Goal: Information Seeking & Learning: Learn about a topic

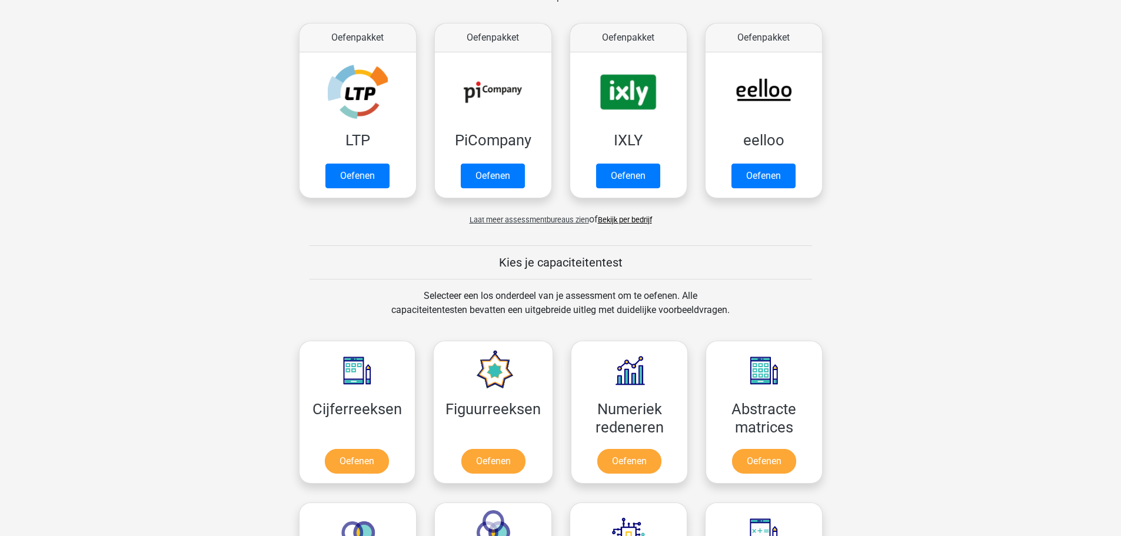
scroll to position [235, 0]
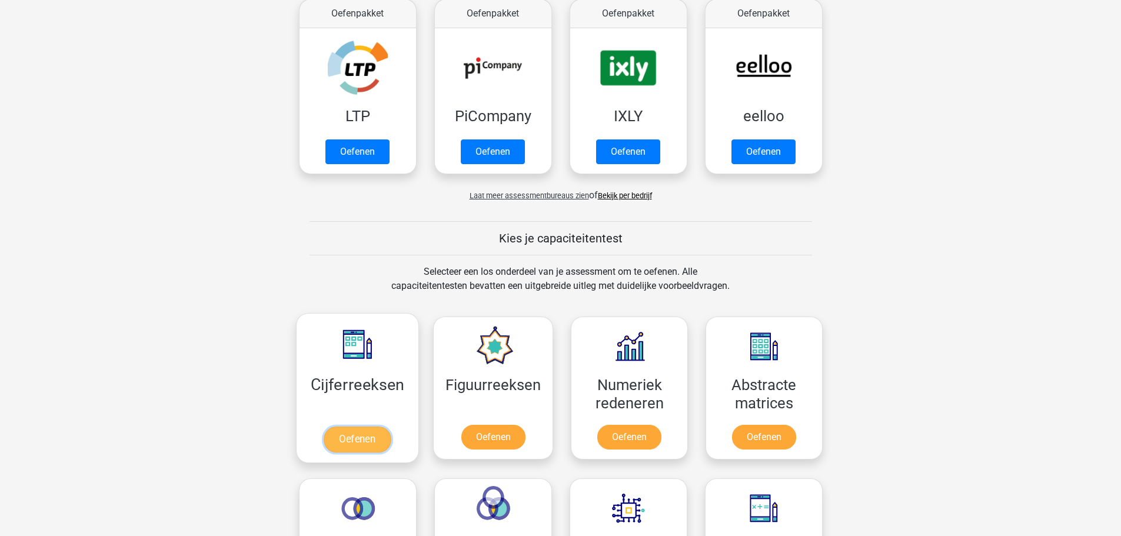
click at [374, 433] on link "Oefenen" at bounding box center [357, 440] width 67 height 26
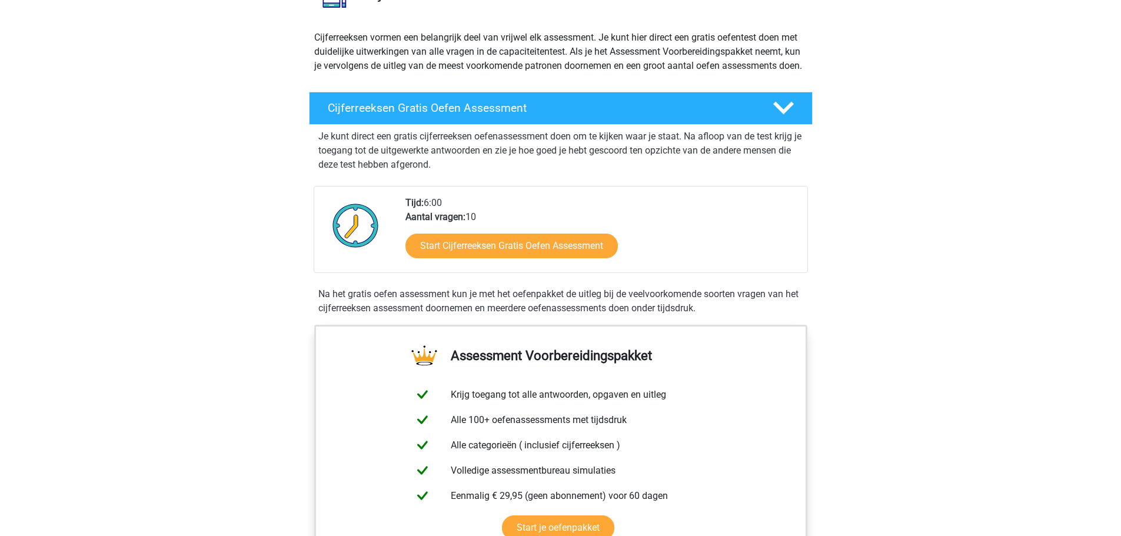
scroll to position [118, 0]
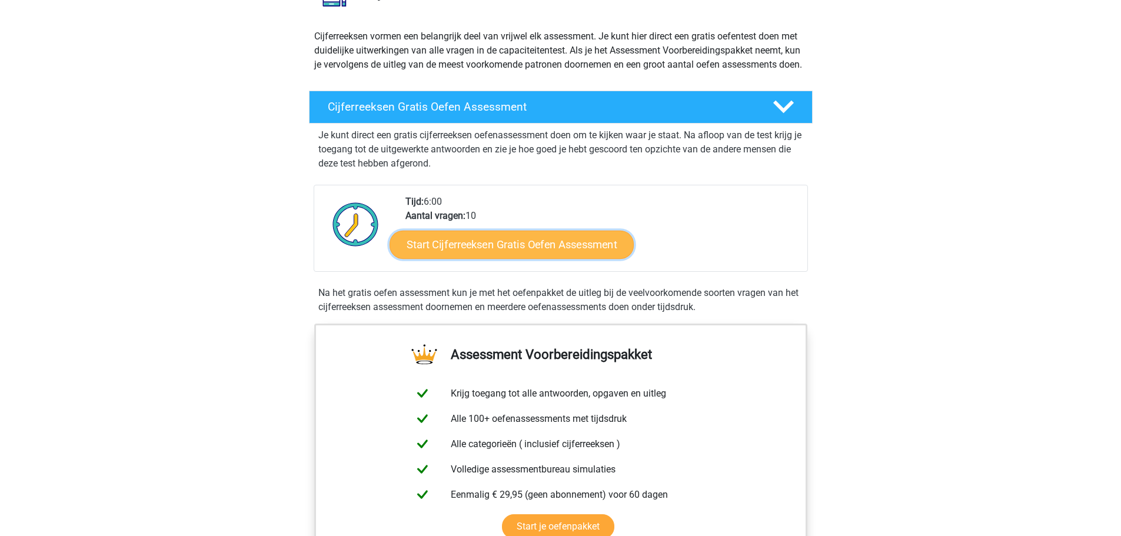
click at [526, 258] on link "Start Cijferreeksen Gratis Oefen Assessment" at bounding box center [512, 244] width 244 height 28
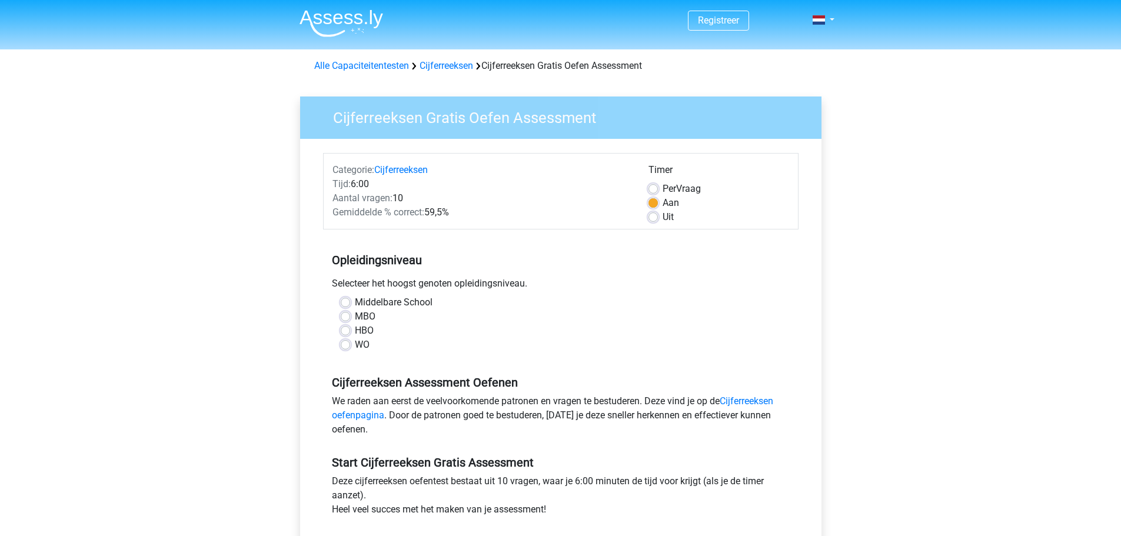
click at [353, 315] on div "MBO" at bounding box center [561, 317] width 440 height 14
click at [355, 315] on label "MBO" at bounding box center [365, 317] width 21 height 14
click at [348, 315] on input "MBO" at bounding box center [345, 316] width 9 height 12
radio input "true"
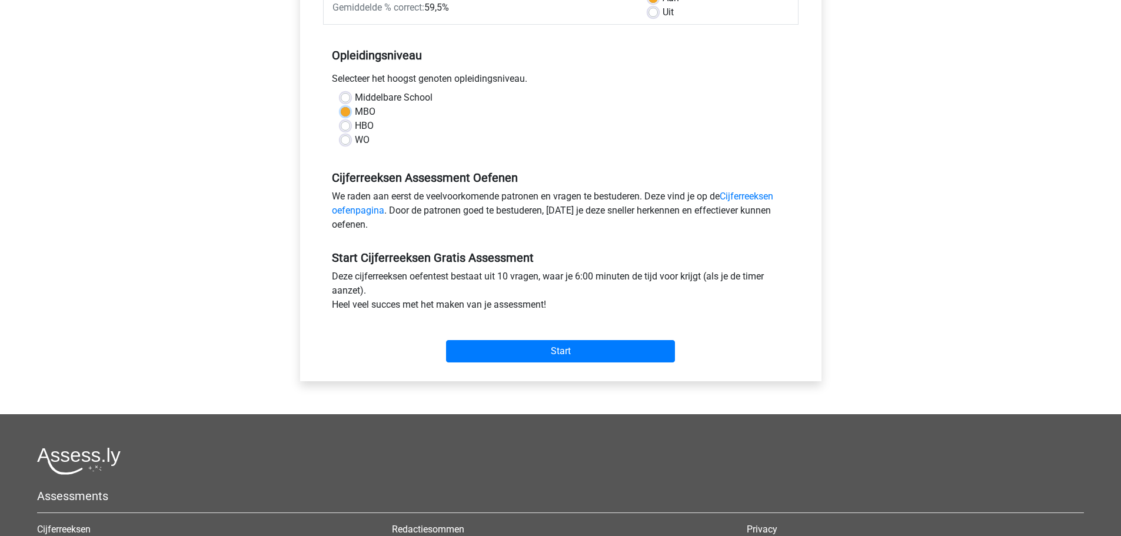
scroll to position [235, 0]
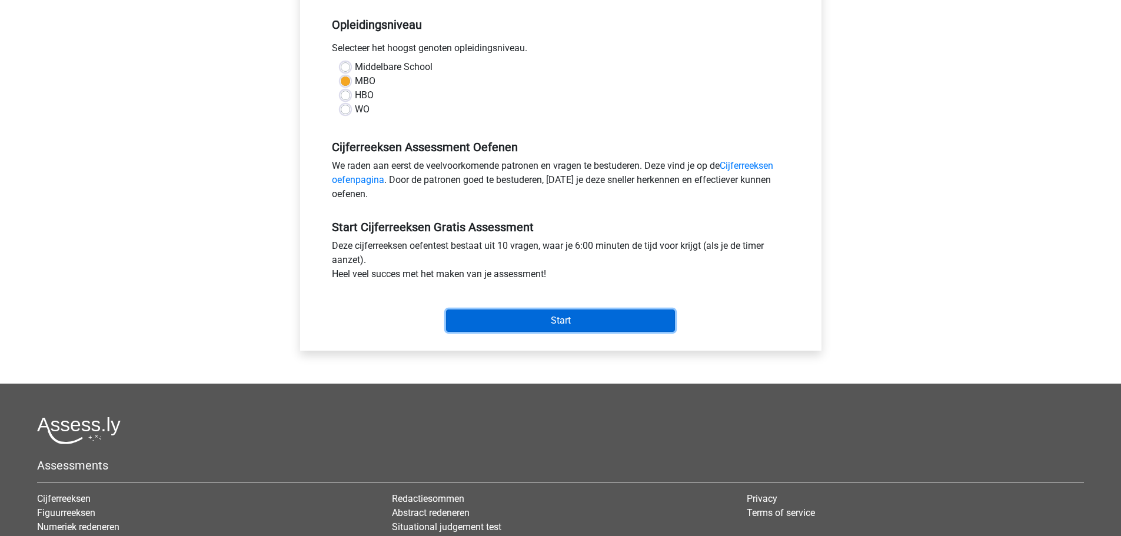
click at [503, 315] on input "Start" at bounding box center [560, 321] width 229 height 22
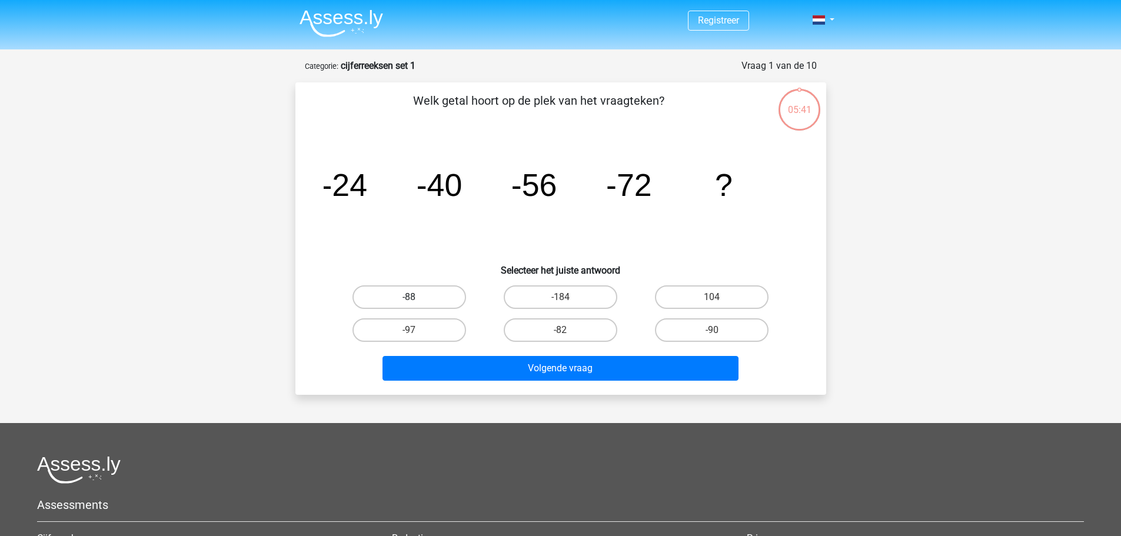
click at [428, 295] on label "-88" at bounding box center [410, 297] width 114 height 24
click at [417, 297] on input "-88" at bounding box center [413, 301] width 8 height 8
radio input "true"
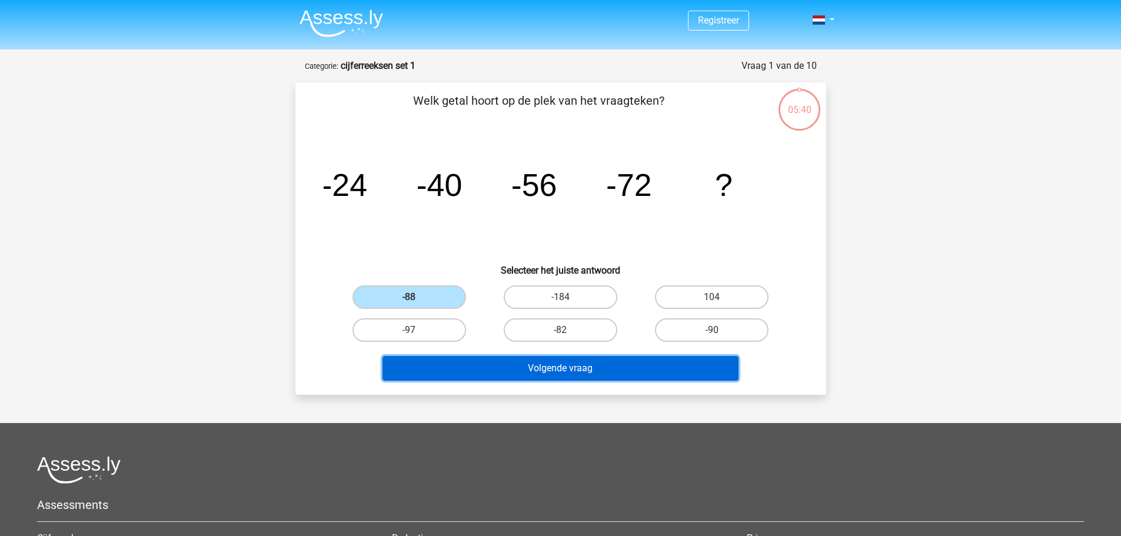
click at [561, 368] on button "Volgende vraag" at bounding box center [561, 368] width 356 height 25
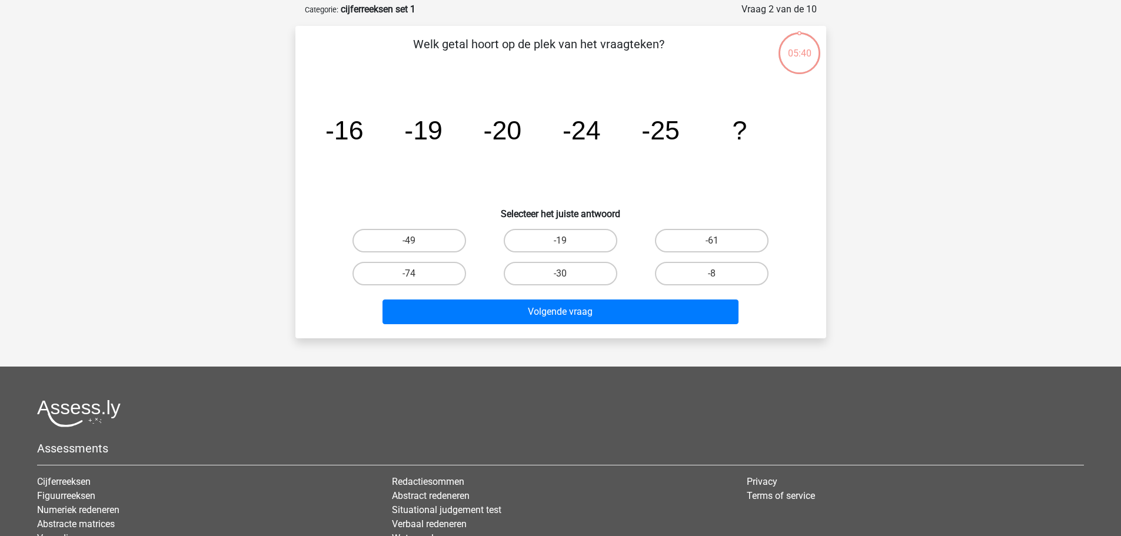
scroll to position [59, 0]
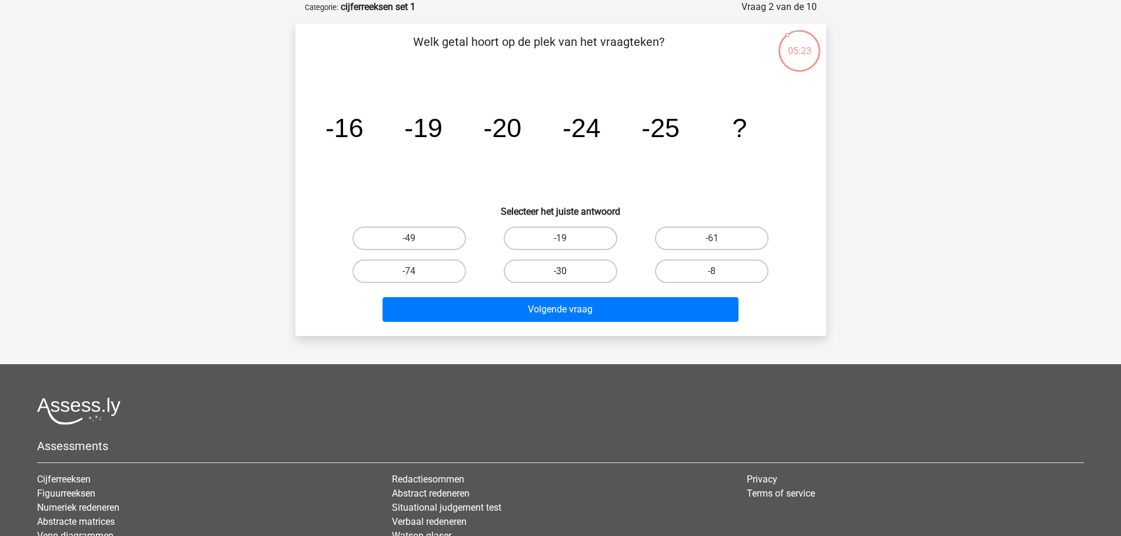
click at [578, 267] on label "-30" at bounding box center [561, 272] width 114 height 24
click at [568, 271] on input "-30" at bounding box center [564, 275] width 8 height 8
radio input "true"
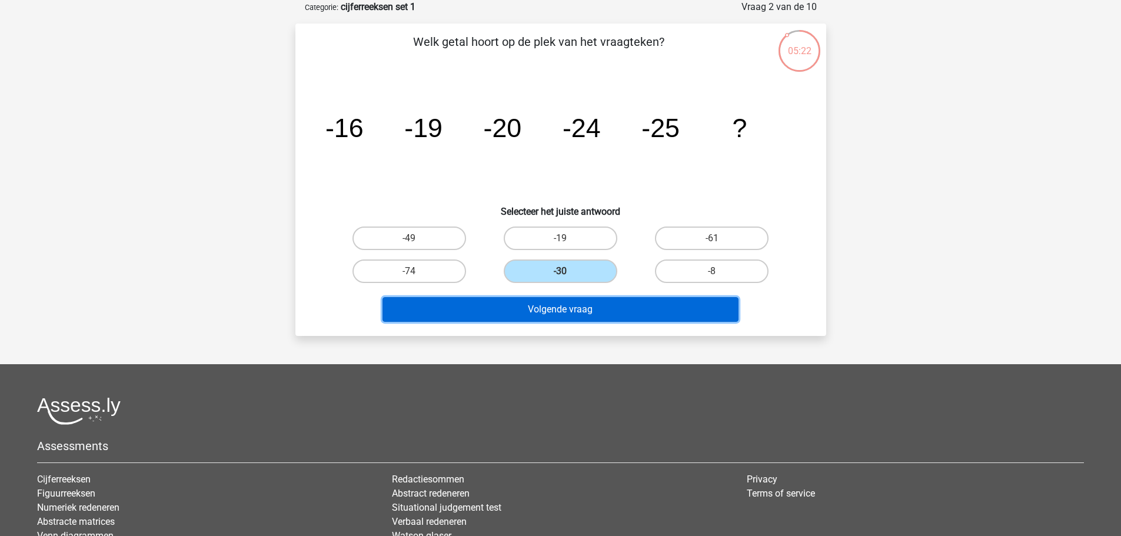
click at [576, 308] on button "Volgende vraag" at bounding box center [561, 309] width 356 height 25
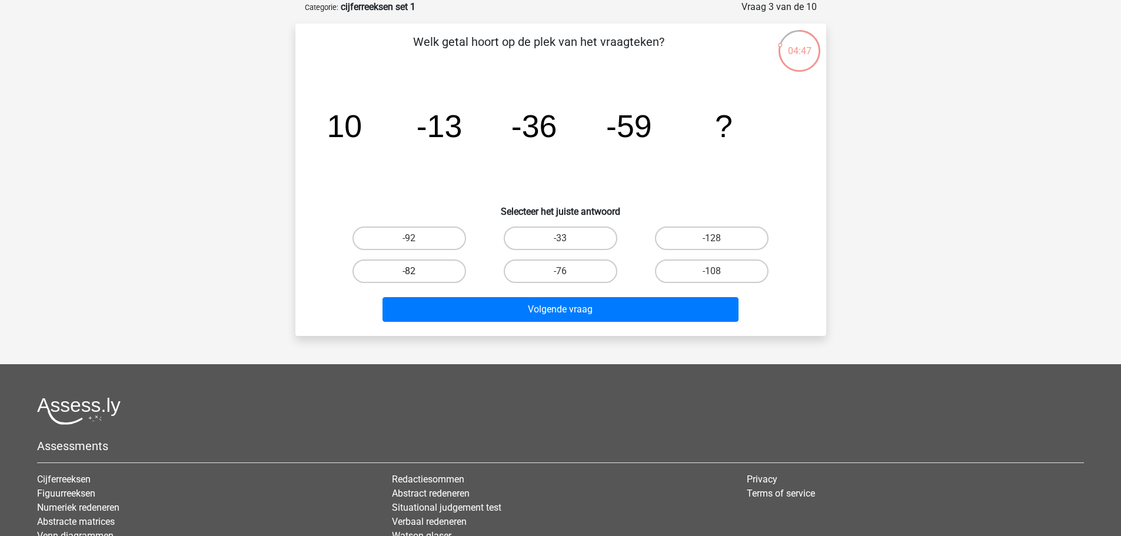
click at [402, 266] on label "-82" at bounding box center [410, 272] width 114 height 24
click at [409, 271] on input "-82" at bounding box center [413, 275] width 8 height 8
radio input "true"
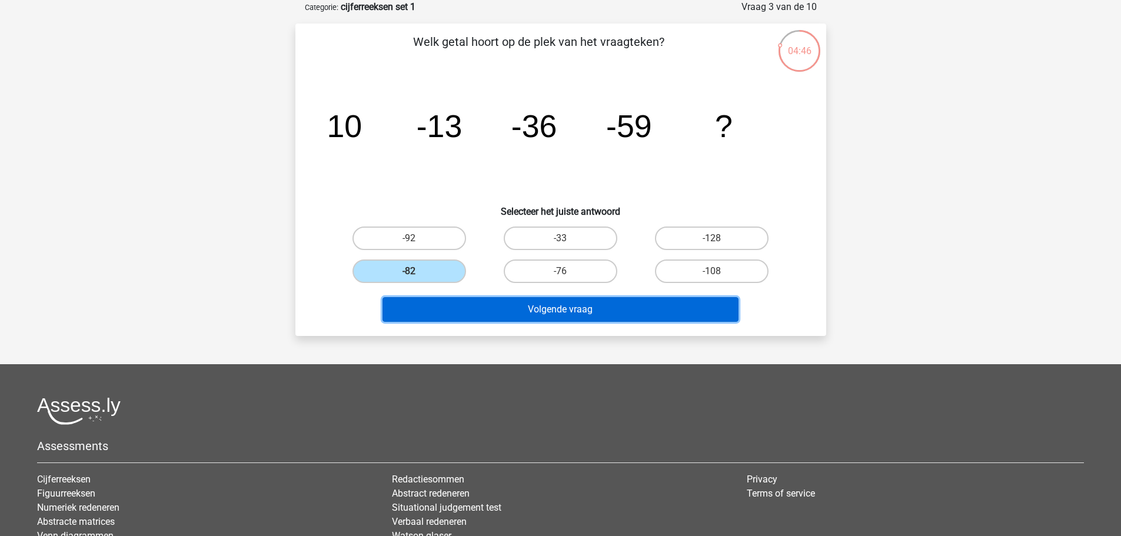
click at [511, 310] on button "Volgende vraag" at bounding box center [561, 309] width 356 height 25
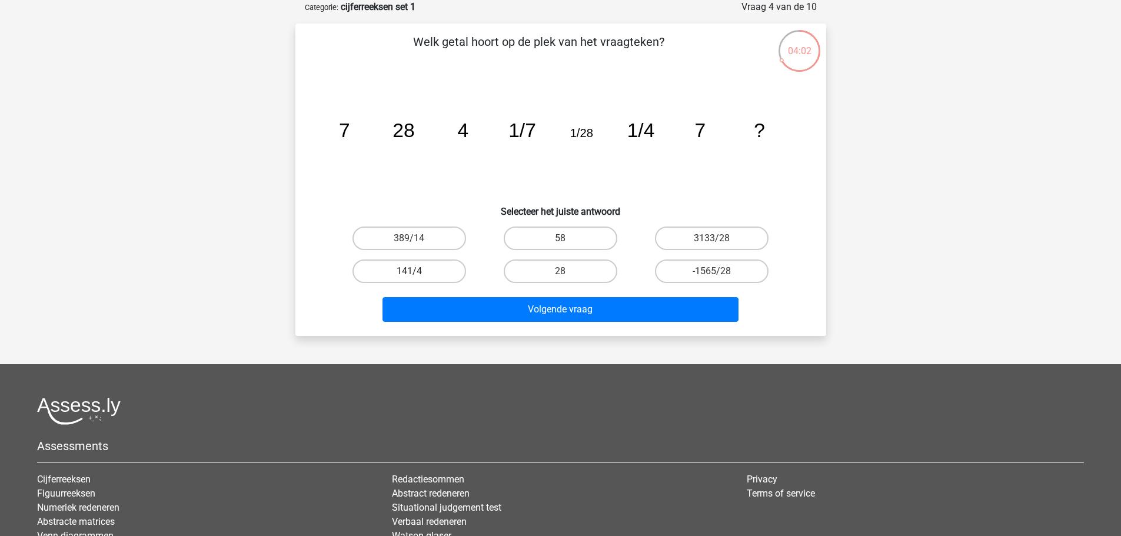
click at [407, 267] on label "141/4" at bounding box center [410, 272] width 114 height 24
click at [409, 271] on input "141/4" at bounding box center [413, 275] width 8 height 8
radio input "true"
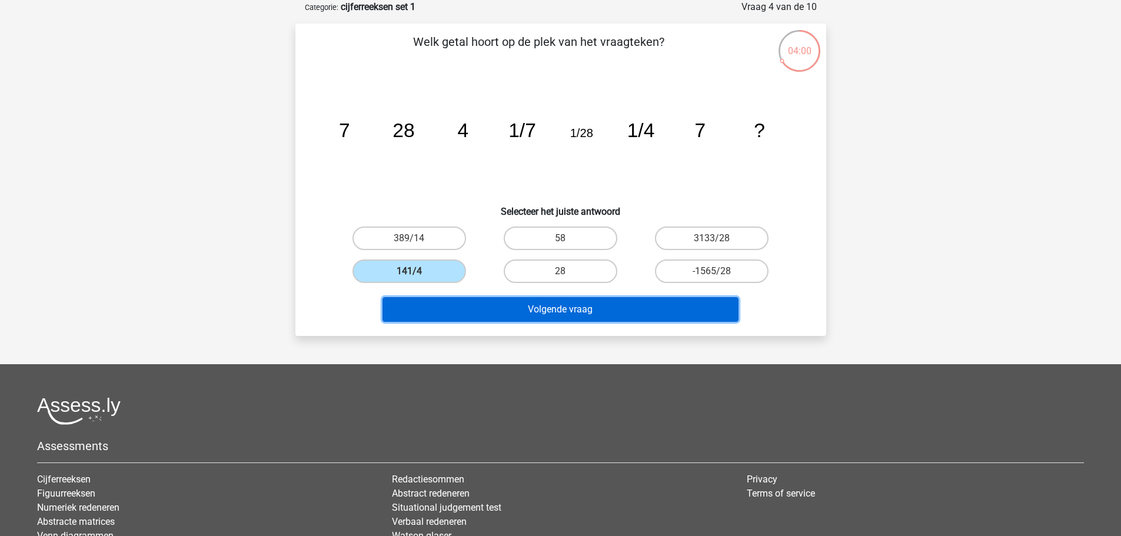
click at [531, 307] on button "Volgende vraag" at bounding box center [561, 309] width 356 height 25
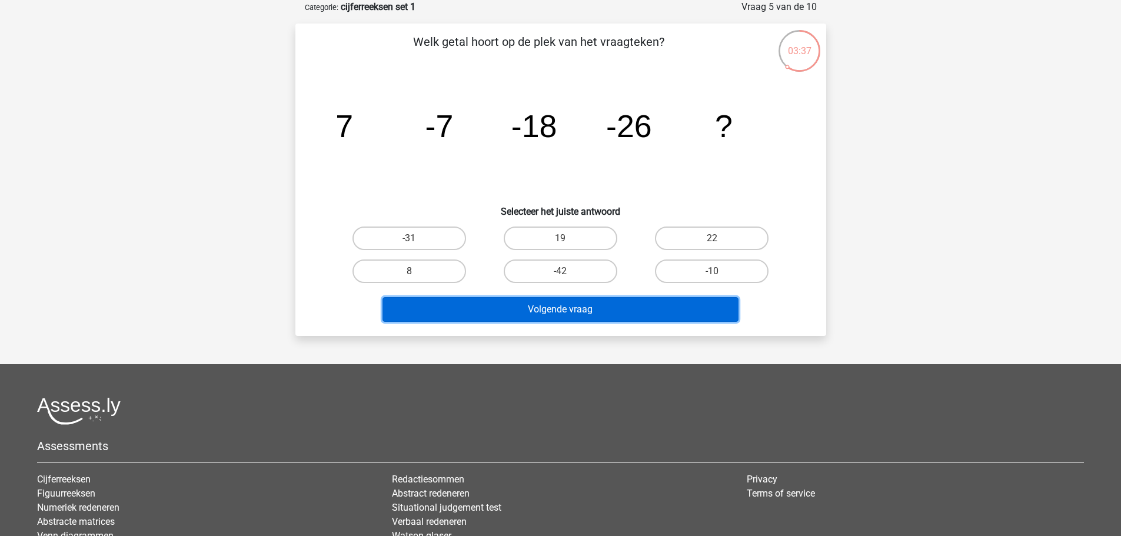
click at [533, 302] on button "Volgende vraag" at bounding box center [561, 309] width 356 height 25
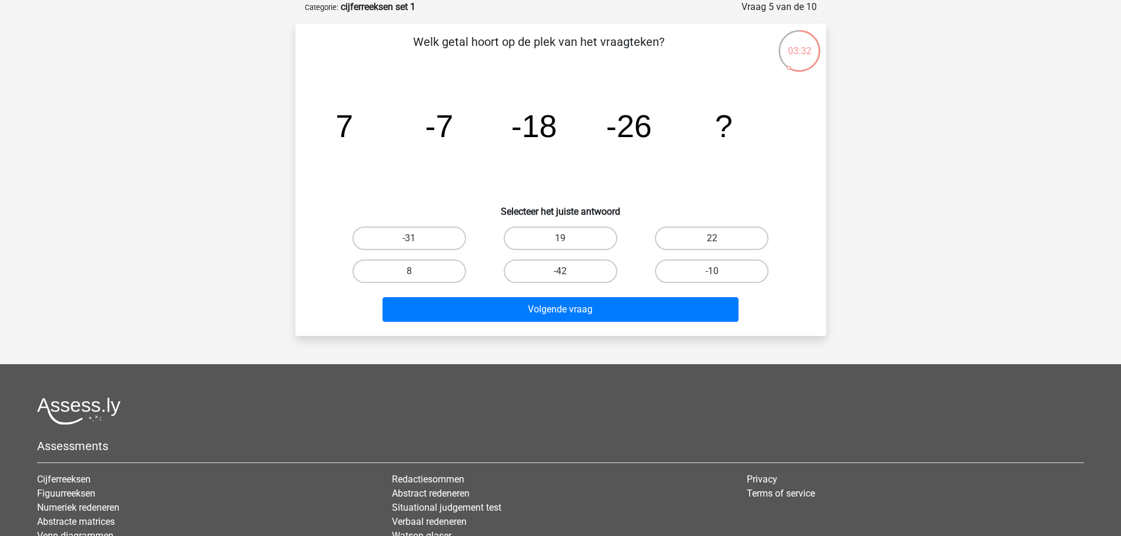
click at [639, 284] on div "-10" at bounding box center [711, 271] width 151 height 33
click at [587, 272] on label "-42" at bounding box center [561, 272] width 114 height 24
click at [568, 272] on input "-42" at bounding box center [564, 275] width 8 height 8
radio input "true"
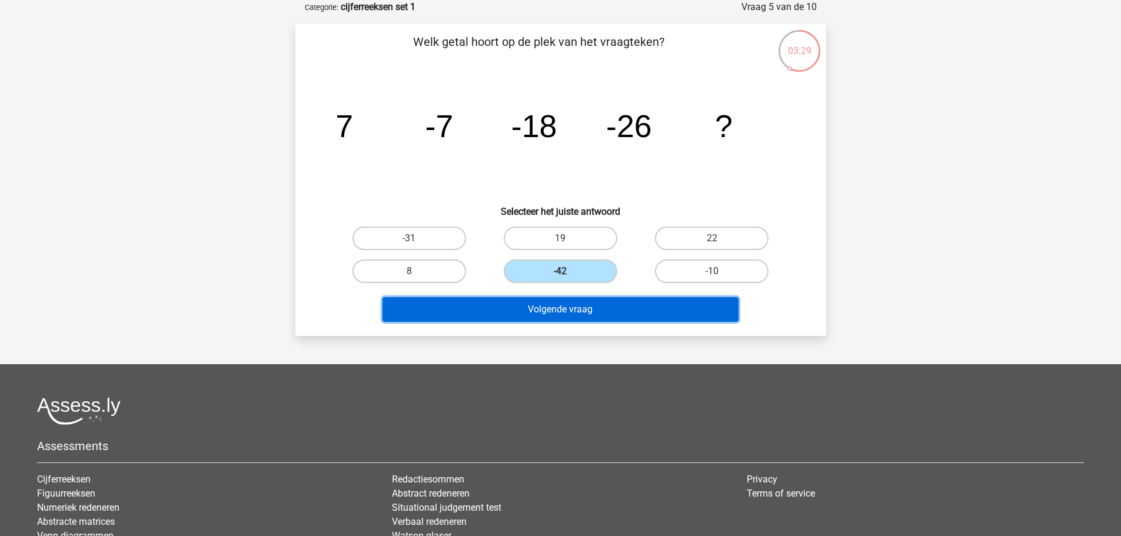
click at [569, 304] on button "Volgende vraag" at bounding box center [561, 309] width 356 height 25
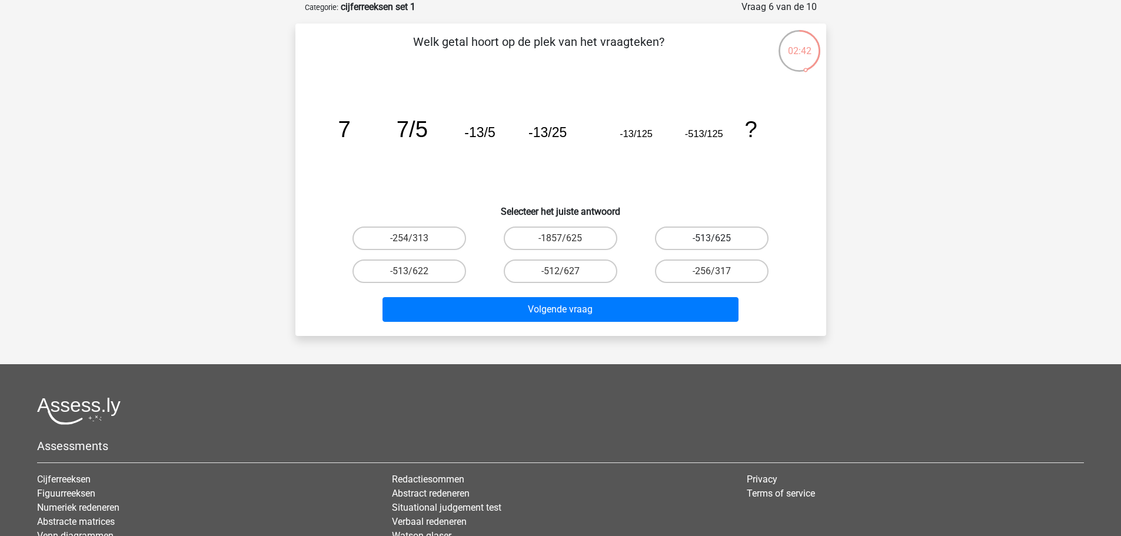
click at [710, 236] on label "-513/625" at bounding box center [712, 239] width 114 height 24
click at [712, 238] on input "-513/625" at bounding box center [716, 242] width 8 height 8
radio input "true"
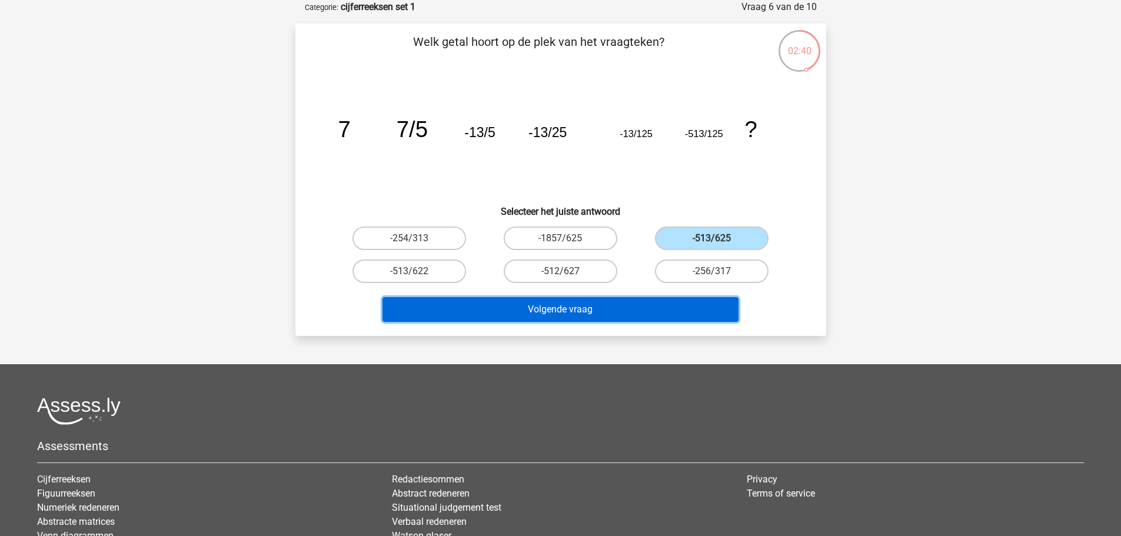
click at [584, 308] on button "Volgende vraag" at bounding box center [561, 309] width 356 height 25
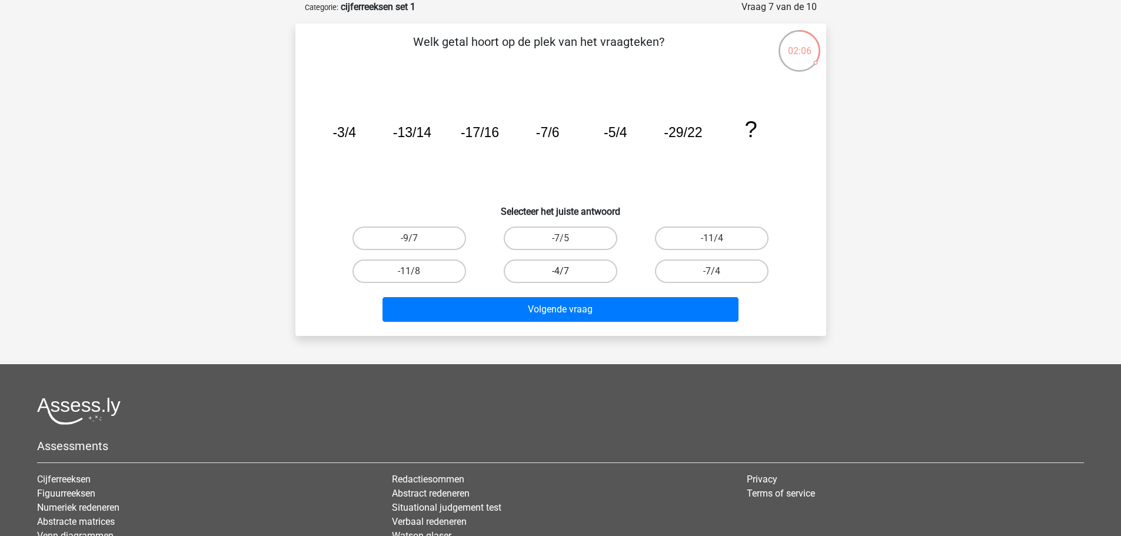
click at [581, 273] on label "-4/7" at bounding box center [561, 272] width 114 height 24
click at [568, 273] on input "-4/7" at bounding box center [564, 275] width 8 height 8
radio input "true"
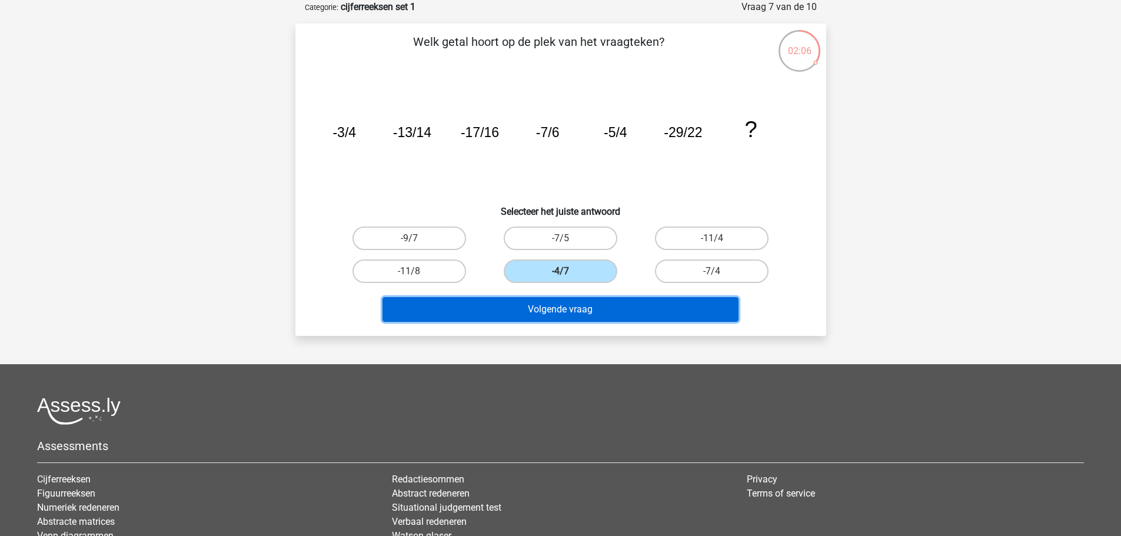
click at [590, 305] on button "Volgende vraag" at bounding box center [561, 309] width 356 height 25
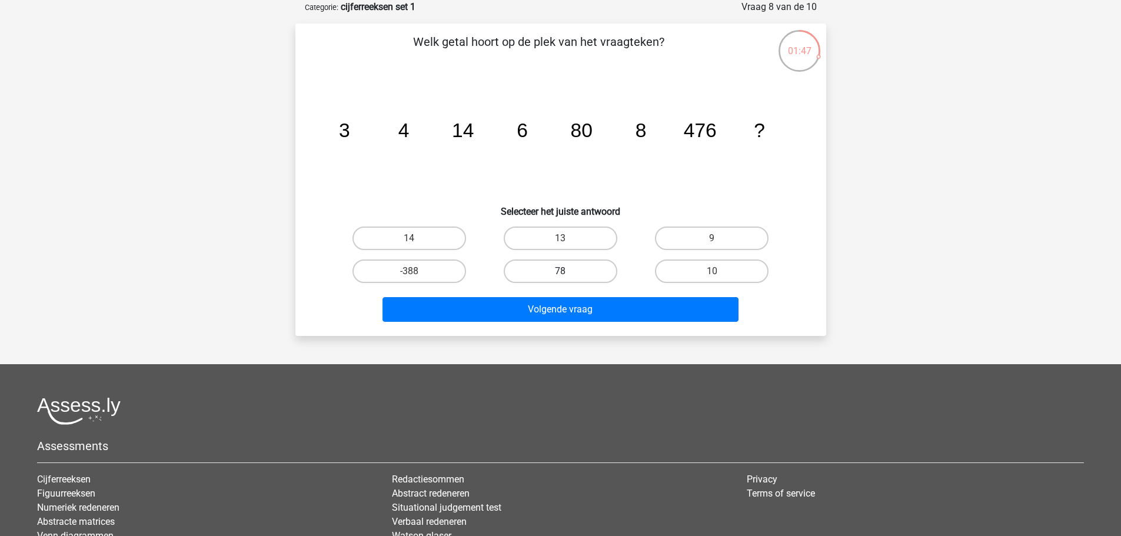
click at [583, 277] on label "78" at bounding box center [561, 272] width 114 height 24
click at [568, 277] on input "78" at bounding box center [564, 275] width 8 height 8
radio input "true"
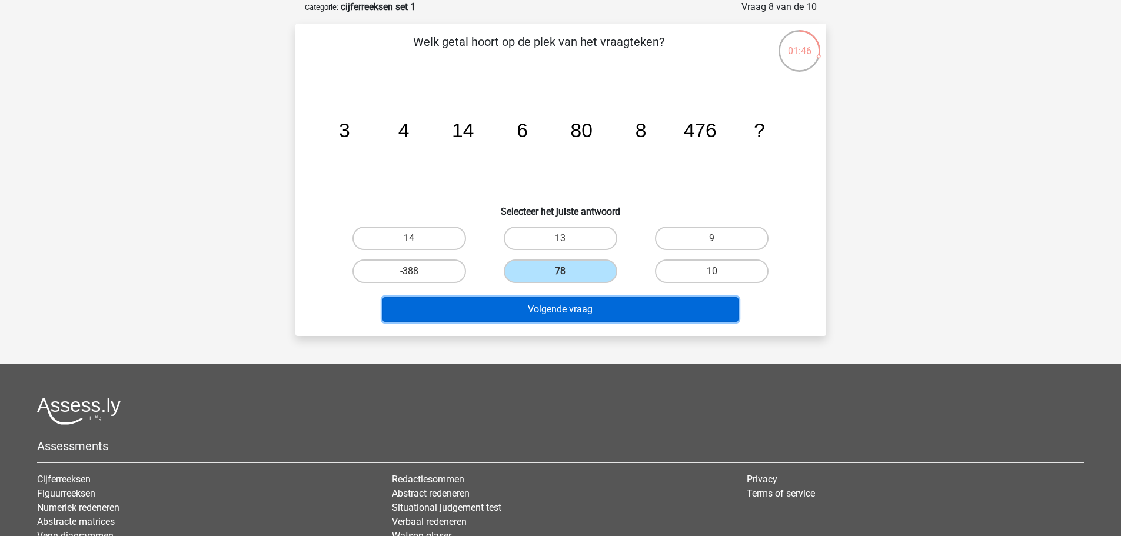
click at [571, 308] on button "Volgende vraag" at bounding box center [561, 309] width 356 height 25
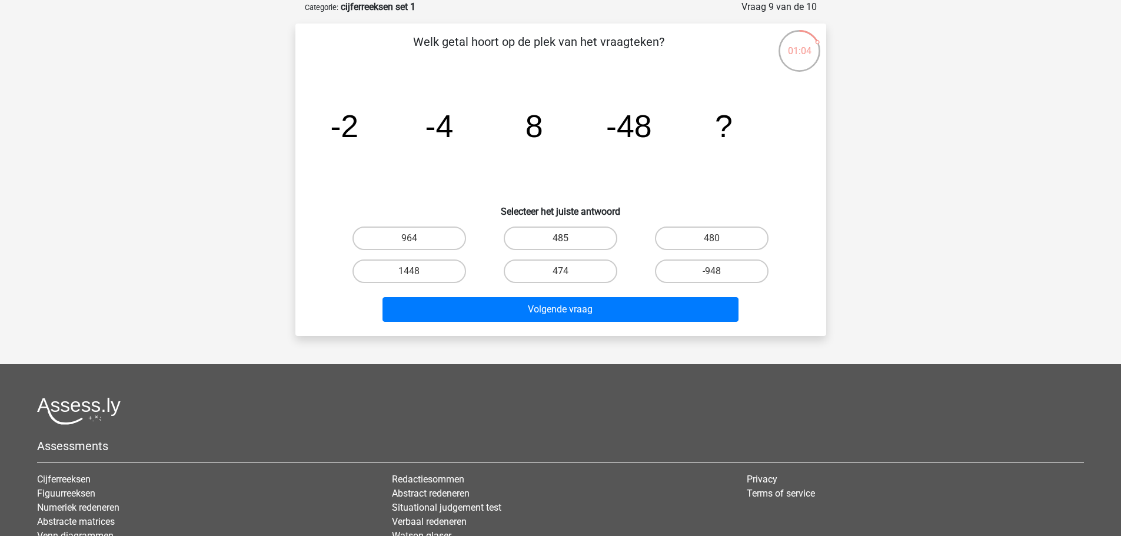
click at [566, 271] on input "474" at bounding box center [564, 275] width 8 height 8
radio input "true"
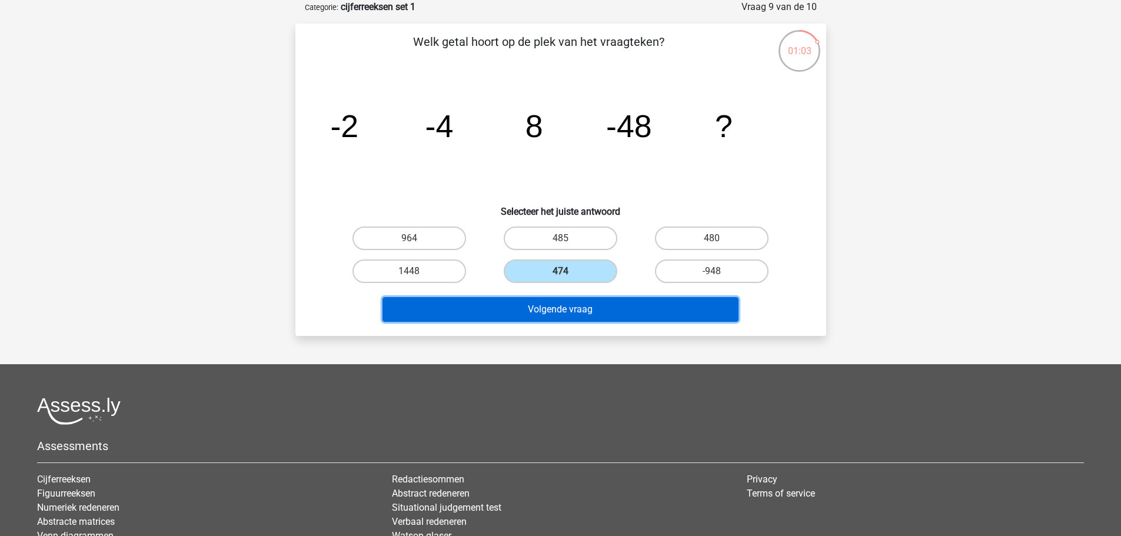
click at [569, 299] on button "Volgende vraag" at bounding box center [561, 309] width 356 height 25
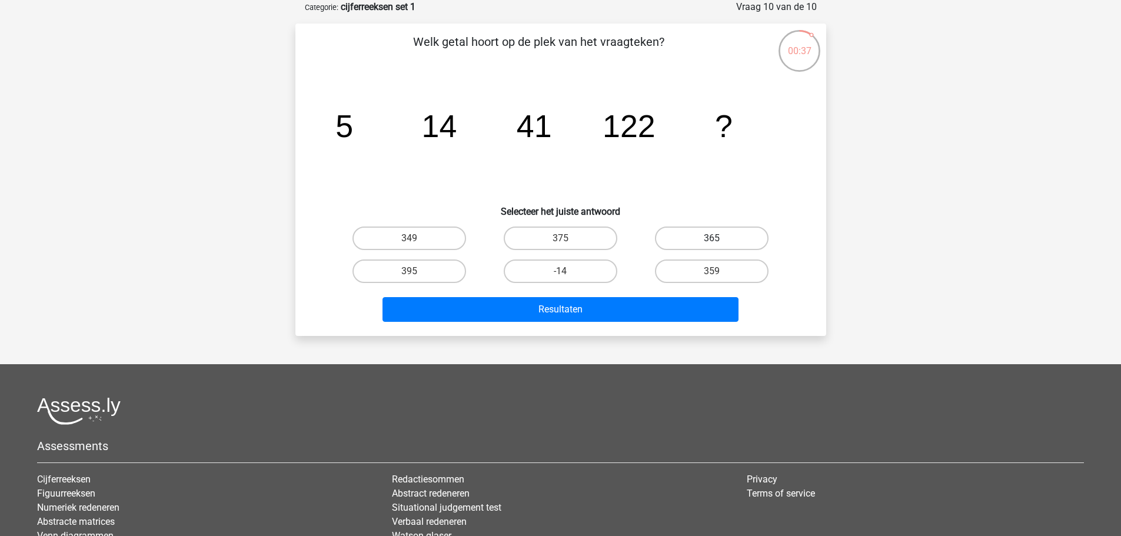
click at [720, 240] on label "365" at bounding box center [712, 239] width 114 height 24
click at [720, 240] on input "365" at bounding box center [716, 242] width 8 height 8
radio input "true"
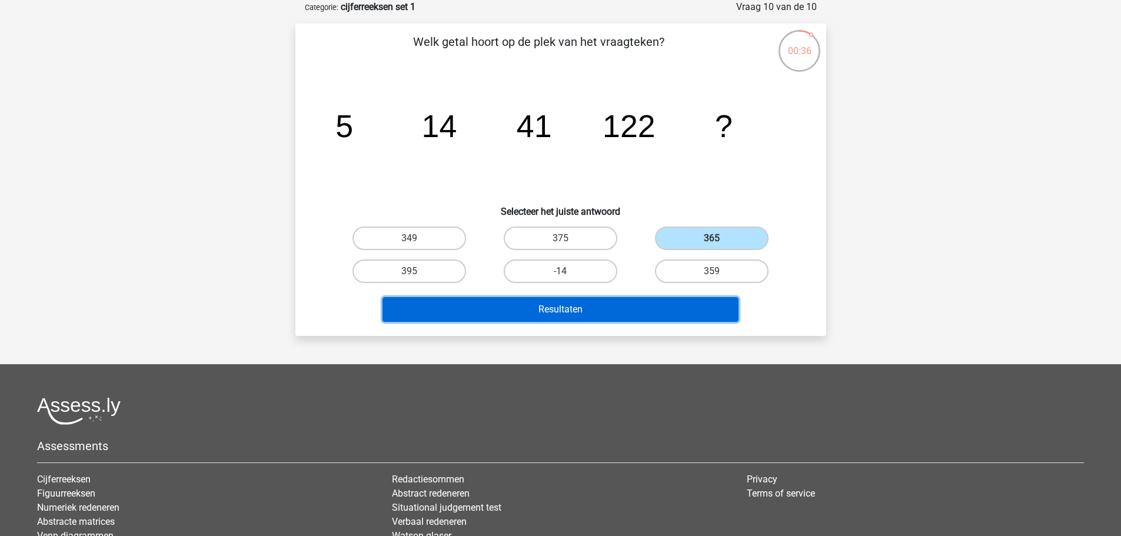
click at [646, 305] on button "Resultaten" at bounding box center [561, 309] width 356 height 25
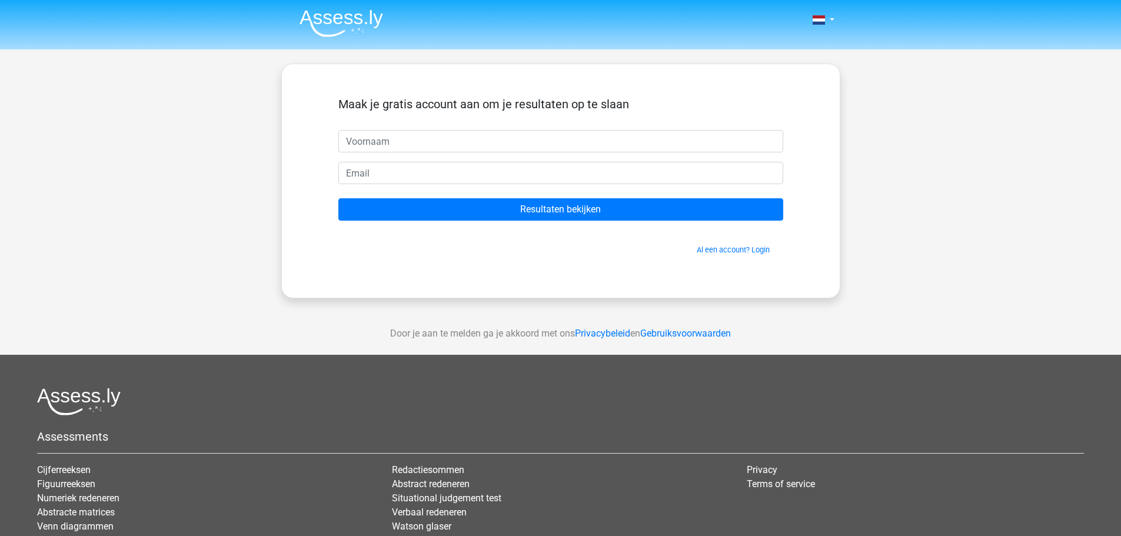
click at [391, 141] on input "text" at bounding box center [560, 141] width 445 height 22
type input "petra"
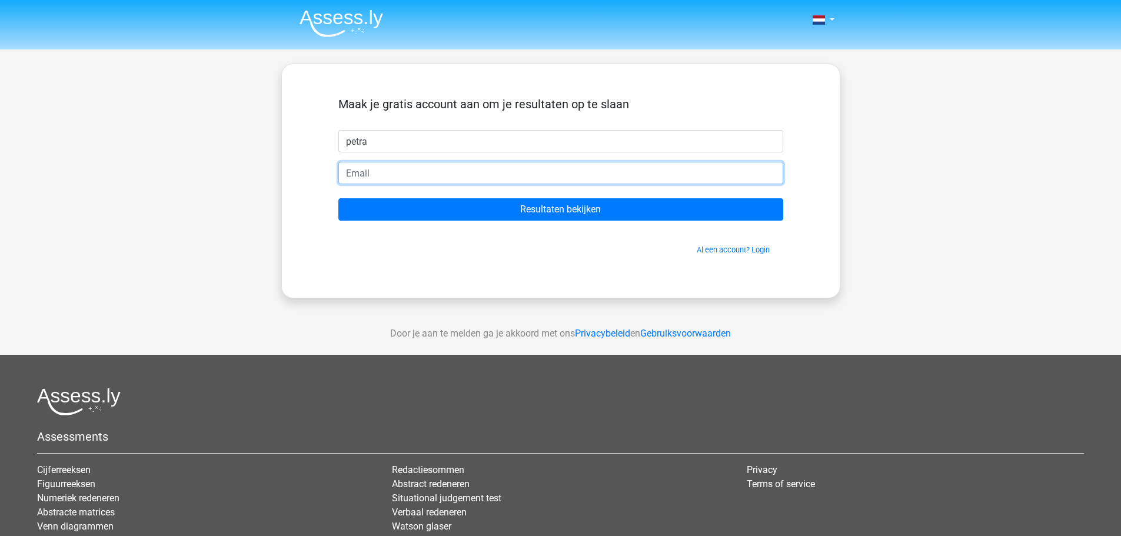
click at [404, 174] on input "email" at bounding box center [560, 173] width 445 height 22
click at [404, 178] on input "email" at bounding box center [560, 173] width 445 height 22
type input "[EMAIL_ADDRESS][DOMAIN_NAME]"
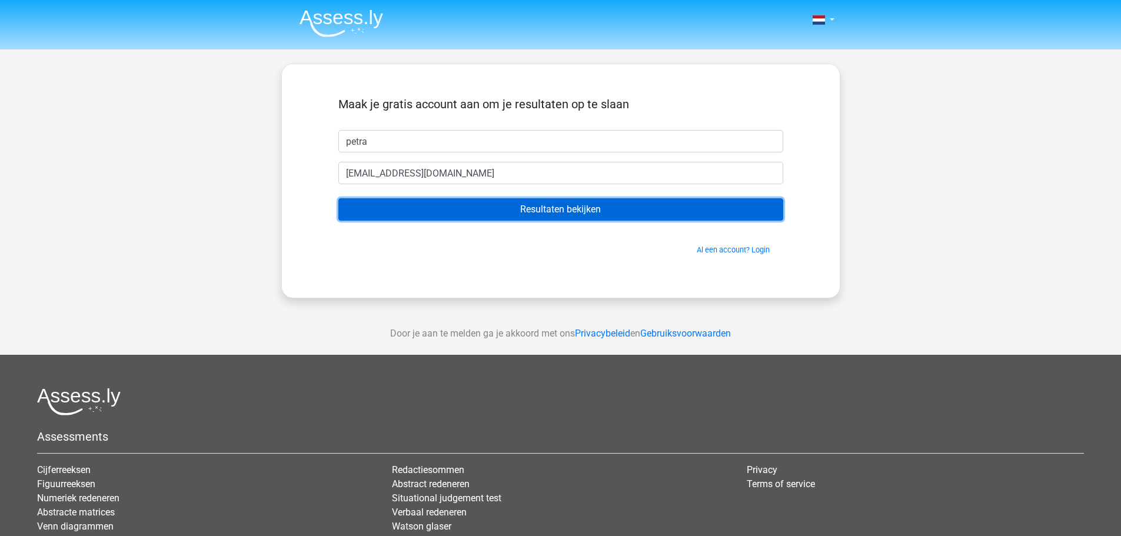
click at [504, 205] on input "Resultaten bekijken" at bounding box center [560, 209] width 445 height 22
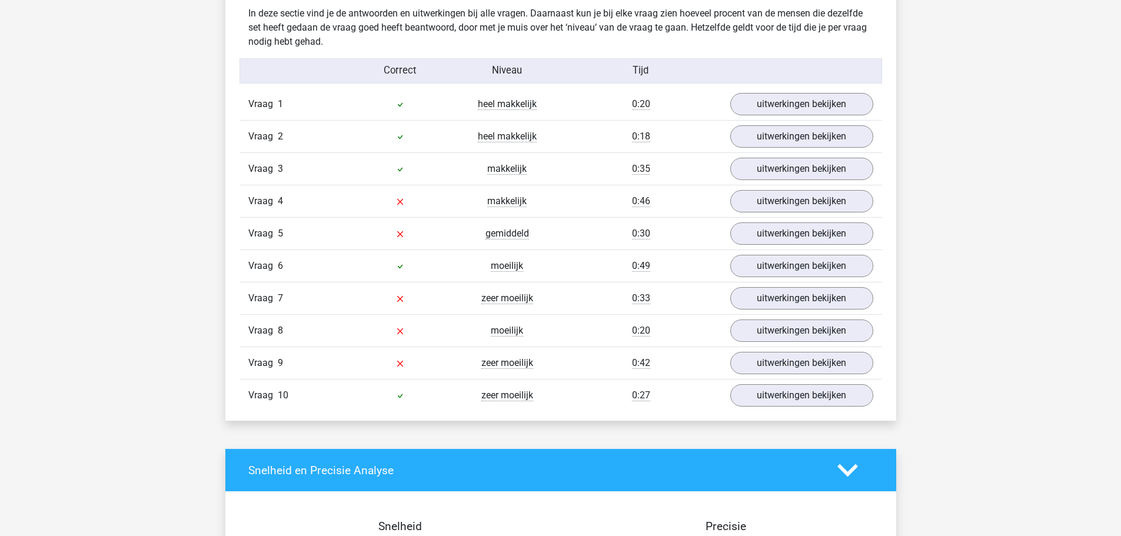
scroll to position [942, 0]
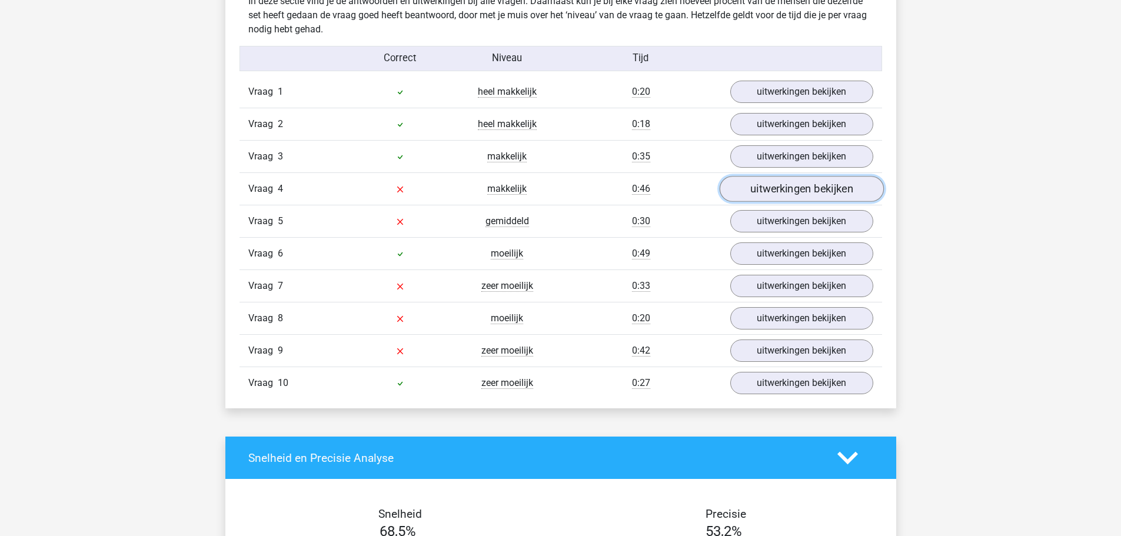
click at [795, 191] on link "uitwerkingen bekijken" at bounding box center [801, 190] width 164 height 26
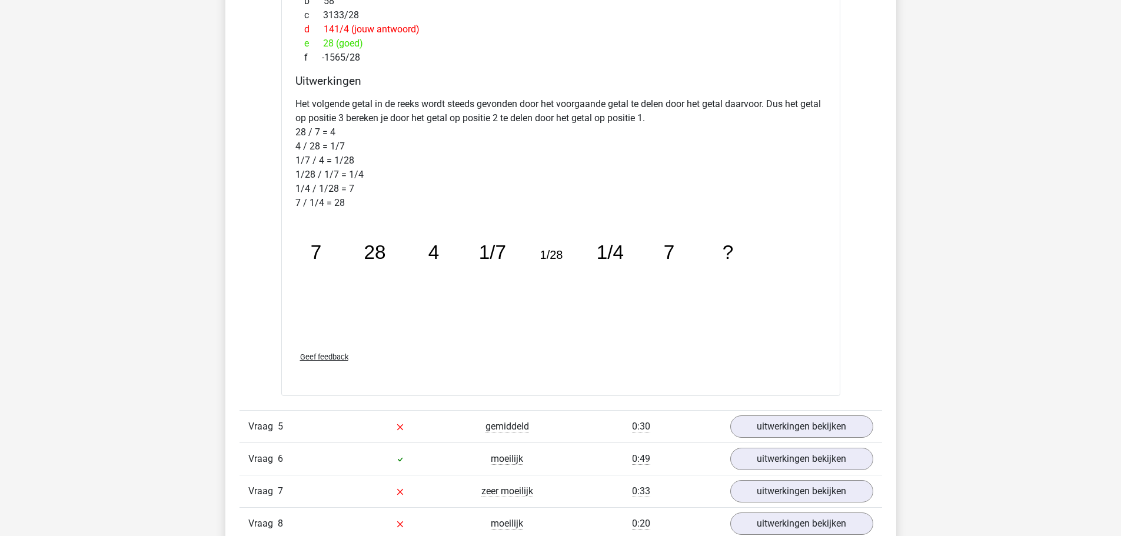
scroll to position [1354, 0]
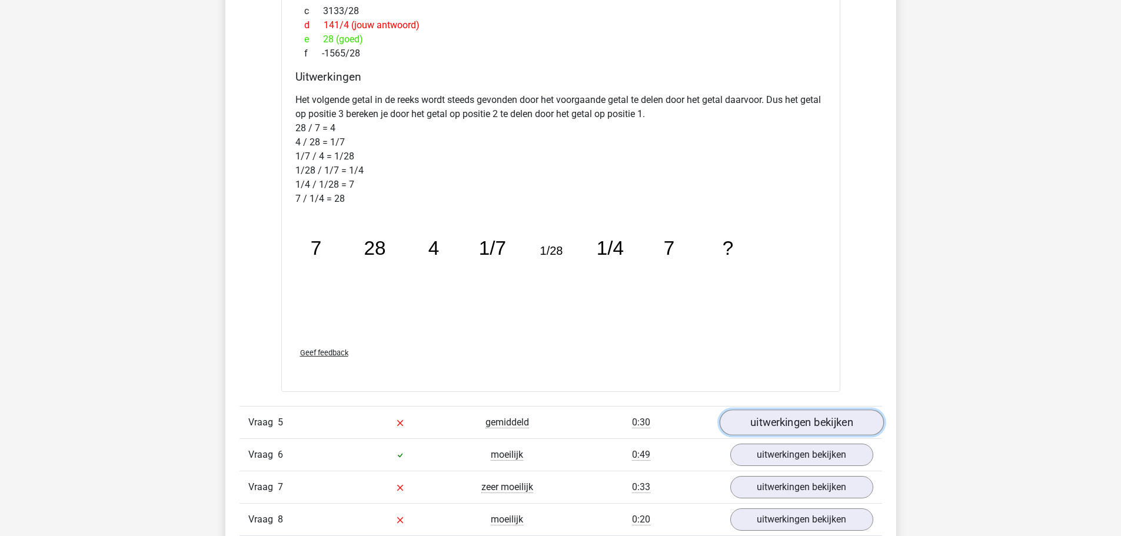
click at [790, 423] on link "uitwerkingen bekijken" at bounding box center [801, 423] width 164 height 26
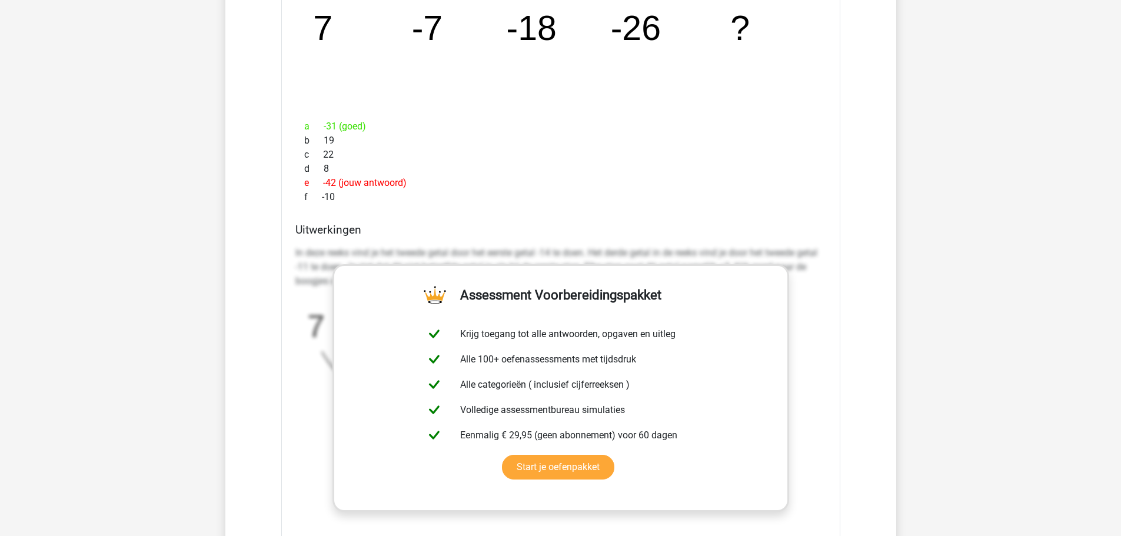
scroll to position [1883, 0]
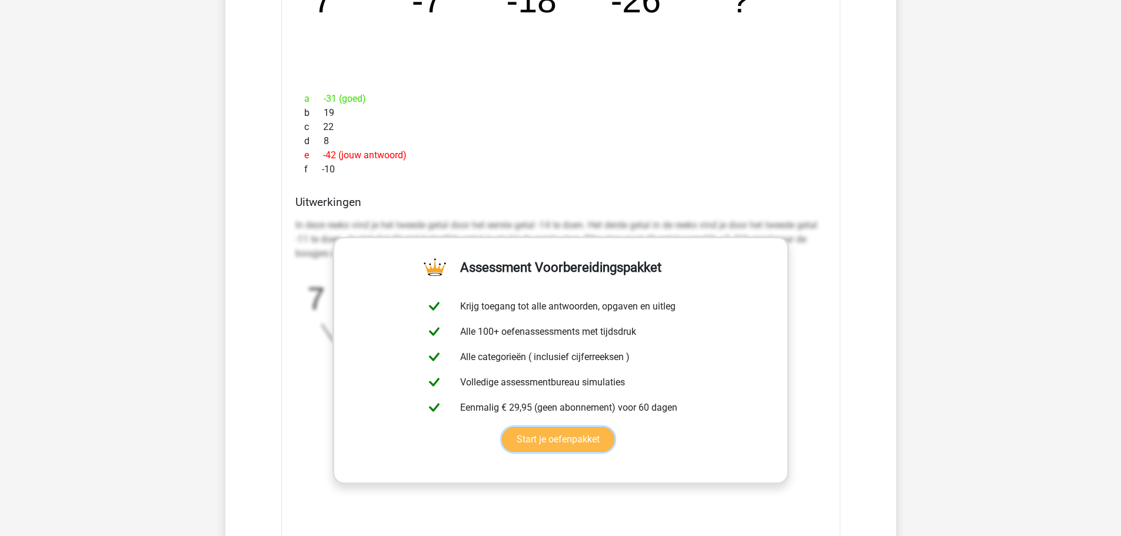
click at [614, 427] on link "Start je oefenpakket" at bounding box center [558, 439] width 112 height 25
